Goal: Task Accomplishment & Management: Use online tool/utility

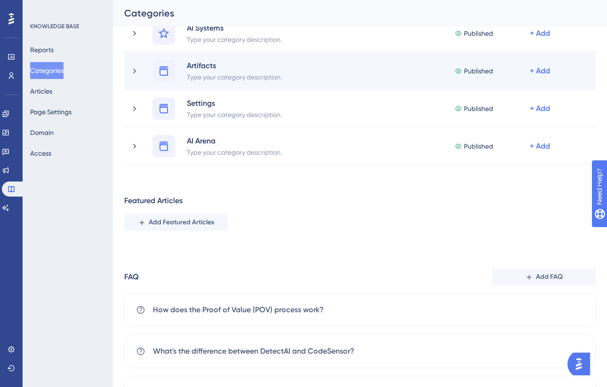
scroll to position [112, 0]
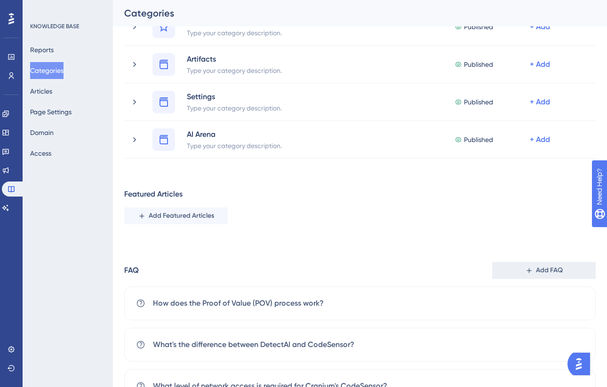
click at [522, 274] on button "Add FAQ" at bounding box center [544, 270] width 104 height 17
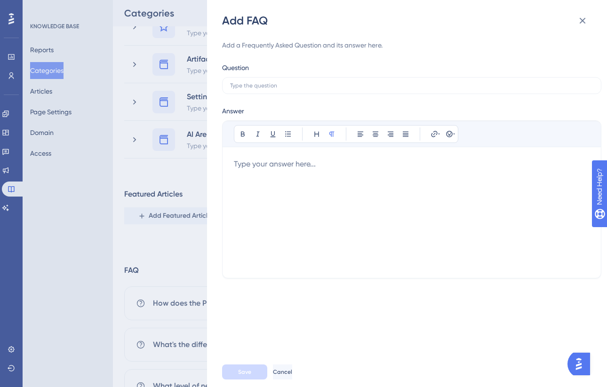
click at [329, 177] on div at bounding box center [412, 213] width 356 height 108
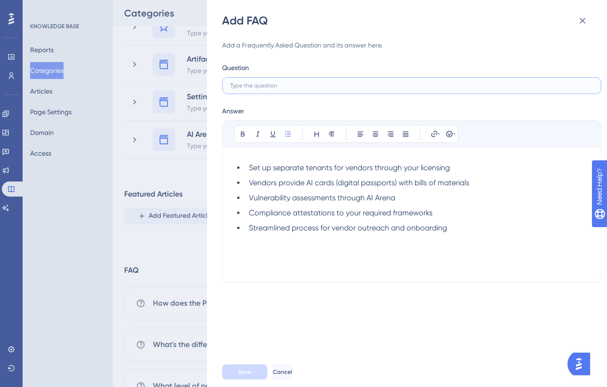
click at [290, 88] on input "text" at bounding box center [411, 85] width 363 height 7
paste input "How do you handle third-party AI vendors?"
type input "How do you handle third-party AI vendors?"
click at [249, 167] on span "Set up separate tenants for vendors through your licensing" at bounding box center [349, 167] width 201 height 9
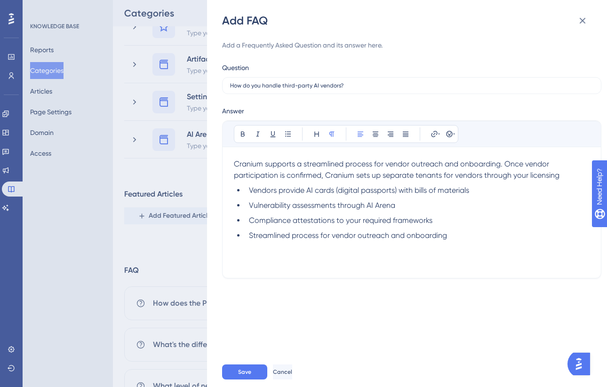
click at [566, 178] on p "Cranium supports a streamlined process for vendor outreach and onboarding. Once…" at bounding box center [412, 170] width 356 height 23
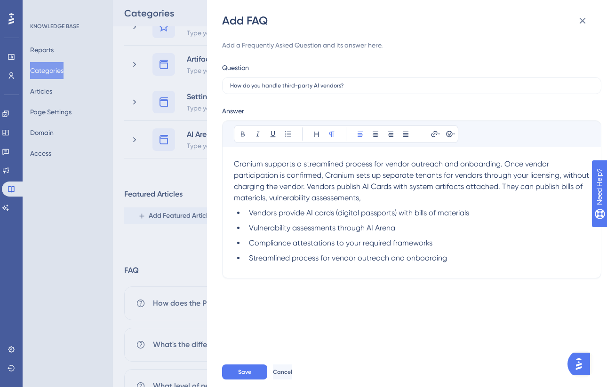
click at [389, 200] on span "Cranium supports a streamlined process for vendor outreach and onboarding. Once…" at bounding box center [412, 181] width 357 height 43
click at [425, 200] on p "Cranium supports a streamlined process for vendor outreach and onboarding. Once…" at bounding box center [412, 181] width 356 height 45
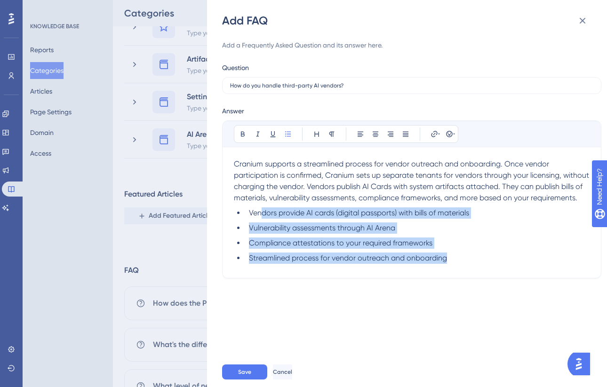
drag, startPoint x: 457, startPoint y: 273, endPoint x: 259, endPoint y: 225, distance: 203.9
click at [259, 225] on ul "Vendors provide AI cards (digital passports) with bills of materials Vulnerabil…" at bounding box center [412, 236] width 356 height 56
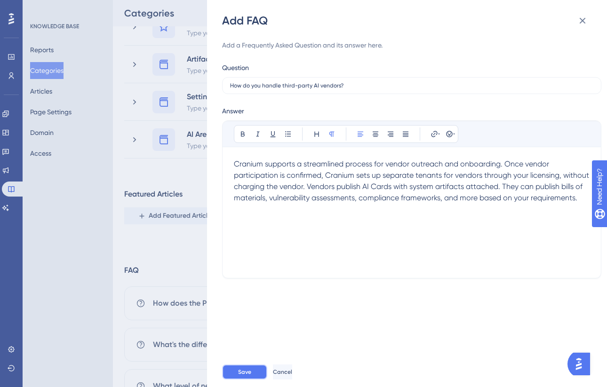
click at [238, 369] on span "Save" at bounding box center [244, 372] width 13 height 8
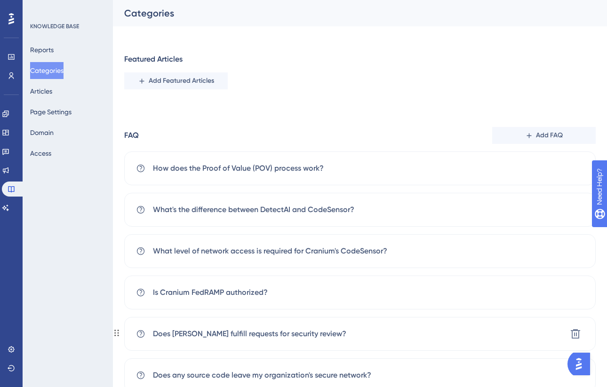
scroll to position [0, 0]
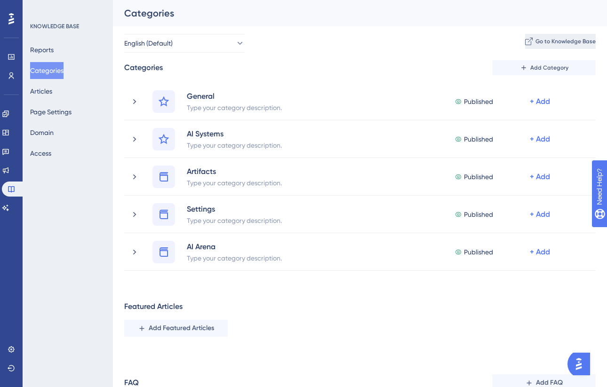
click at [535, 42] on span "Go to Knowledge Base" at bounding box center [565, 42] width 60 height 8
click at [9, 116] on icon at bounding box center [6, 114] width 8 height 8
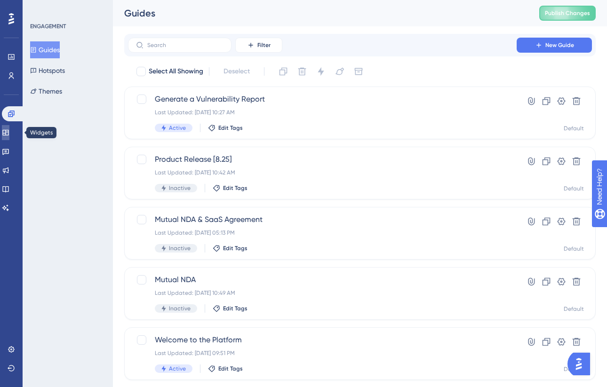
click at [9, 137] on link at bounding box center [6, 132] width 8 height 15
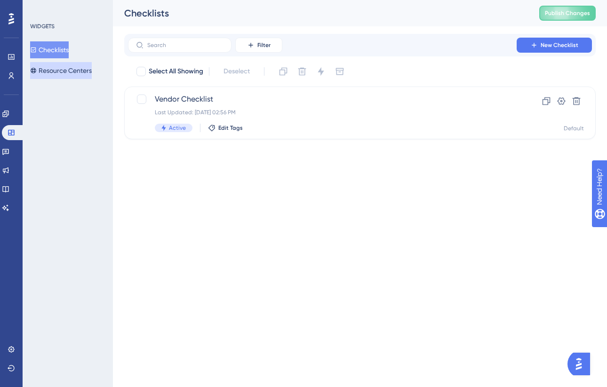
click at [74, 68] on button "Resource Centers" at bounding box center [61, 70] width 62 height 17
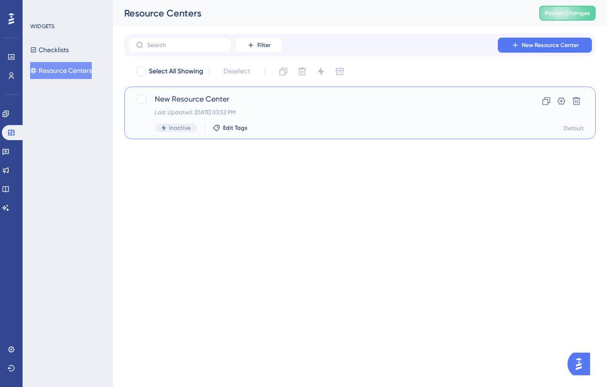
click at [263, 120] on div "New Resource Center Last Updated: [DATE] 03:52 PM Inactive Edit Tags" at bounding box center [322, 113] width 335 height 39
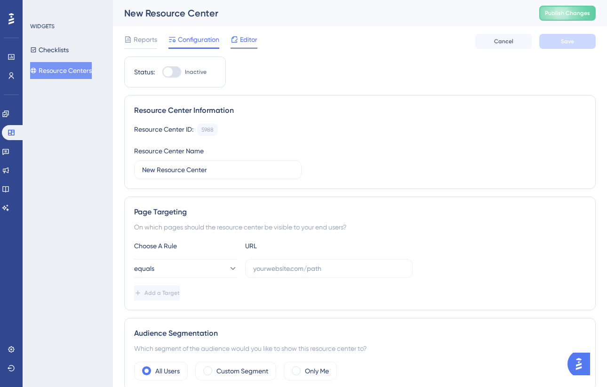
click at [240, 36] on span "Editor" at bounding box center [248, 39] width 17 height 11
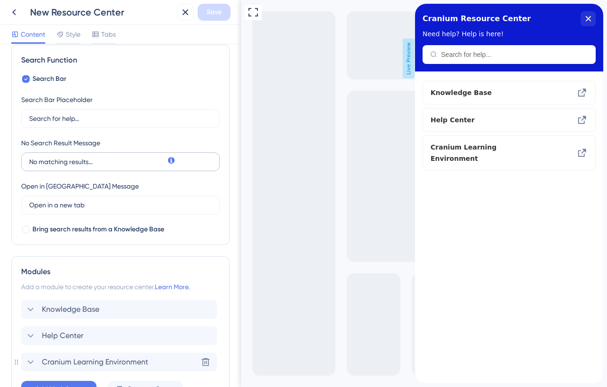
scroll to position [208, 0]
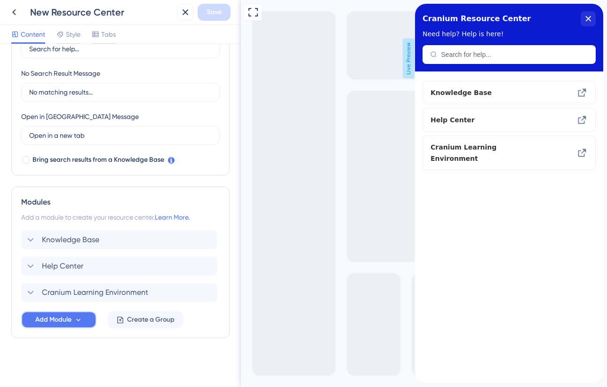
click at [64, 322] on span "Add Module" at bounding box center [53, 319] width 36 height 11
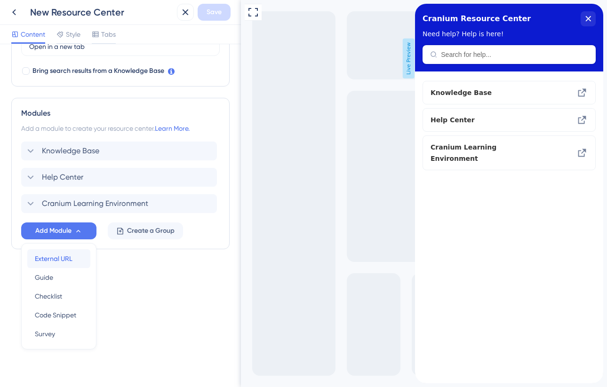
click at [72, 261] on span "External URL" at bounding box center [54, 258] width 38 height 11
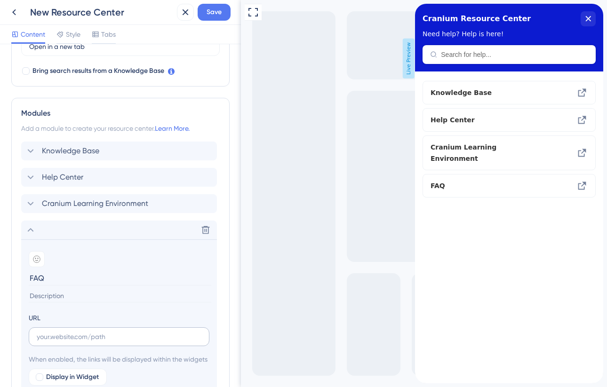
type input "FAQ"
click at [108, 335] on input "text" at bounding box center [119, 337] width 165 height 10
paste input "How do you handle third-party AI vendors?"
type input "How do you handle third-party AI vendors?"
paste input "[URL][DOMAIN_NAME]"
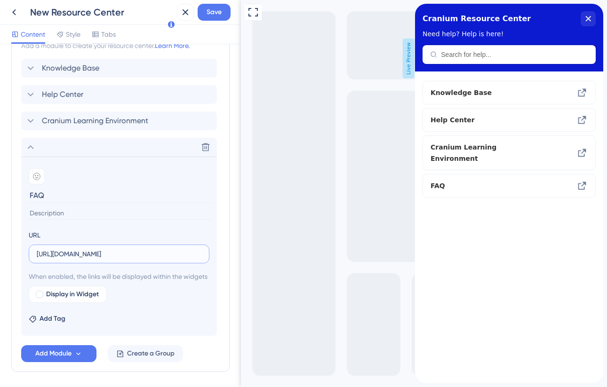
scroll to position [424, 0]
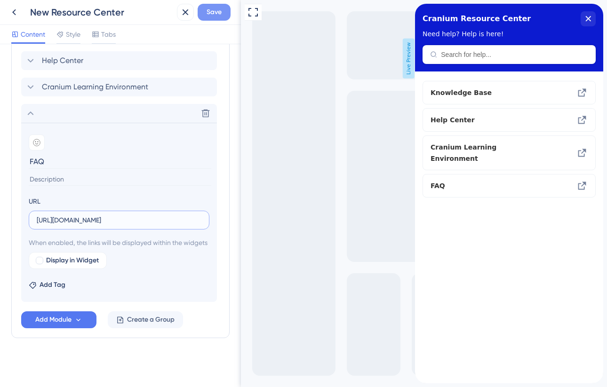
type input "[URL][DOMAIN_NAME]"
click at [223, 18] on button "Save" at bounding box center [214, 12] width 33 height 17
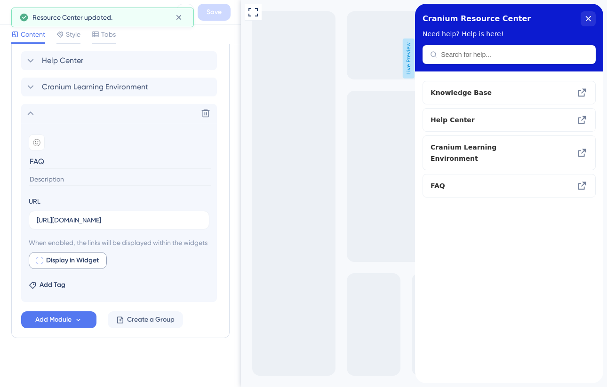
click at [73, 264] on span "Display in Widget" at bounding box center [72, 260] width 53 height 11
checkbox input "true"
click at [146, 263] on span "Preview" at bounding box center [144, 260] width 24 height 11
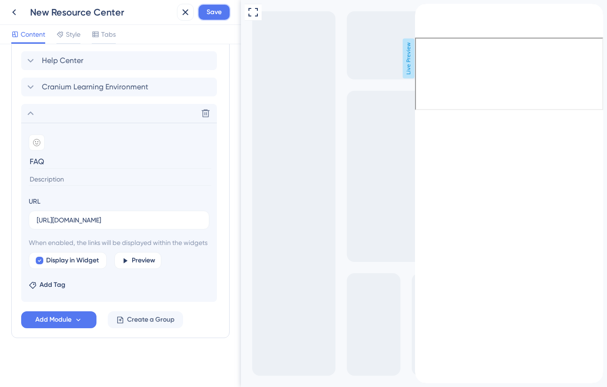
click at [216, 9] on span "Save" at bounding box center [214, 12] width 15 height 11
click at [182, 10] on icon at bounding box center [185, 12] width 11 height 11
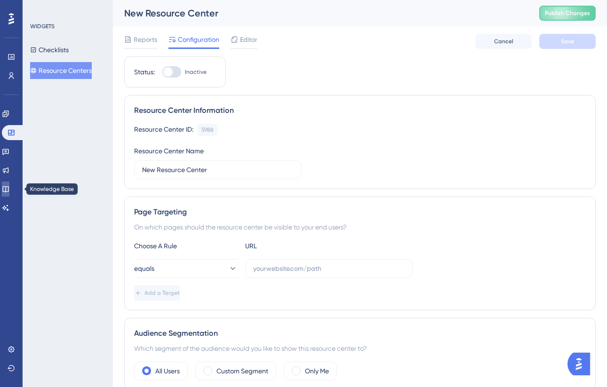
click at [8, 188] on icon at bounding box center [5, 189] width 6 height 6
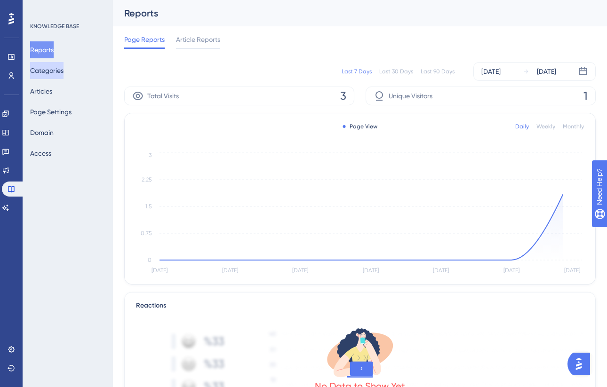
click at [49, 74] on button "Categories" at bounding box center [46, 70] width 33 height 17
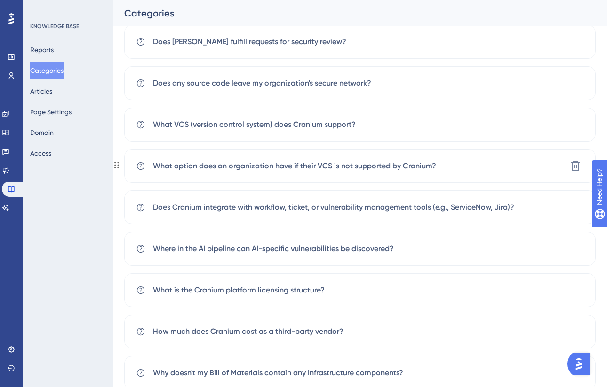
scroll to position [393, 0]
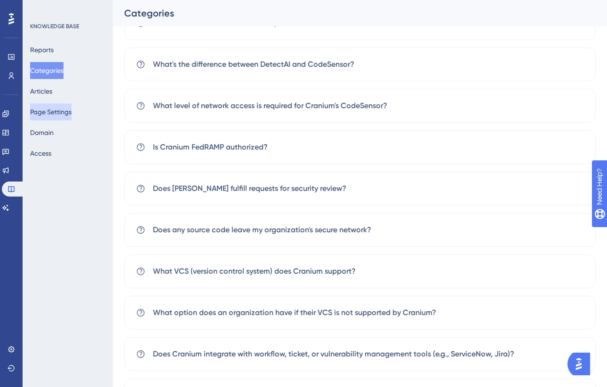
click at [45, 115] on button "Page Settings" at bounding box center [50, 112] width 41 height 17
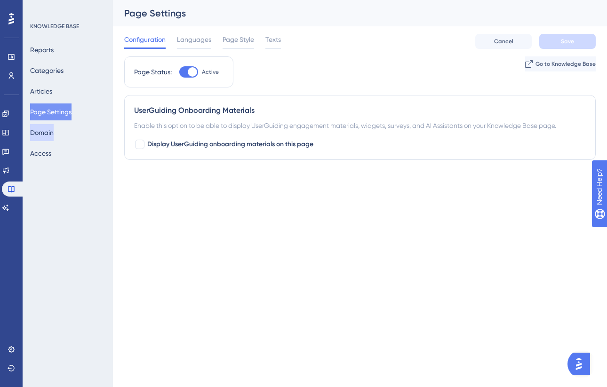
click at [48, 130] on button "Domain" at bounding box center [42, 132] width 24 height 17
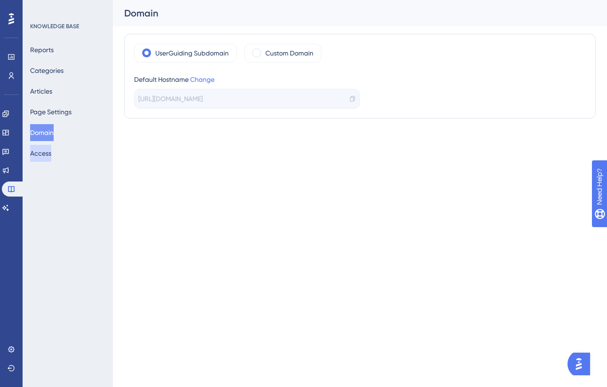
click at [47, 145] on button "Access" at bounding box center [40, 153] width 21 height 17
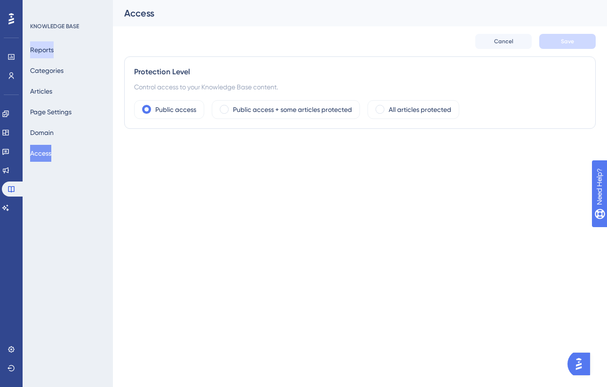
click at [48, 52] on button "Reports" at bounding box center [42, 49] width 24 height 17
